Goal: Find contact information: Find contact information

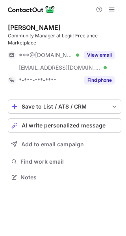
scroll to position [172, 126]
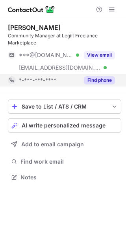
click at [105, 78] on button "Find phone" at bounding box center [99, 80] width 31 height 8
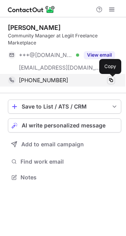
click at [111, 79] on span at bounding box center [111, 80] width 6 height 6
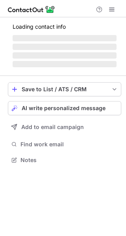
scroll to position [172, 126]
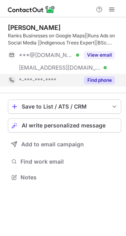
click at [106, 78] on button "Find phone" at bounding box center [99, 80] width 31 height 8
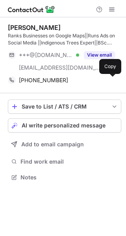
click at [109, 79] on span at bounding box center [111, 80] width 6 height 6
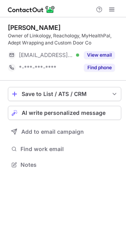
scroll to position [159, 126]
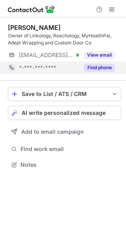
click at [107, 67] on button "Find phone" at bounding box center [99, 68] width 31 height 8
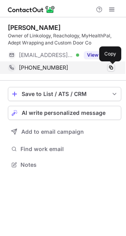
click at [111, 67] on span at bounding box center [111, 68] width 6 height 6
